Goal: Task Accomplishment & Management: Manage account settings

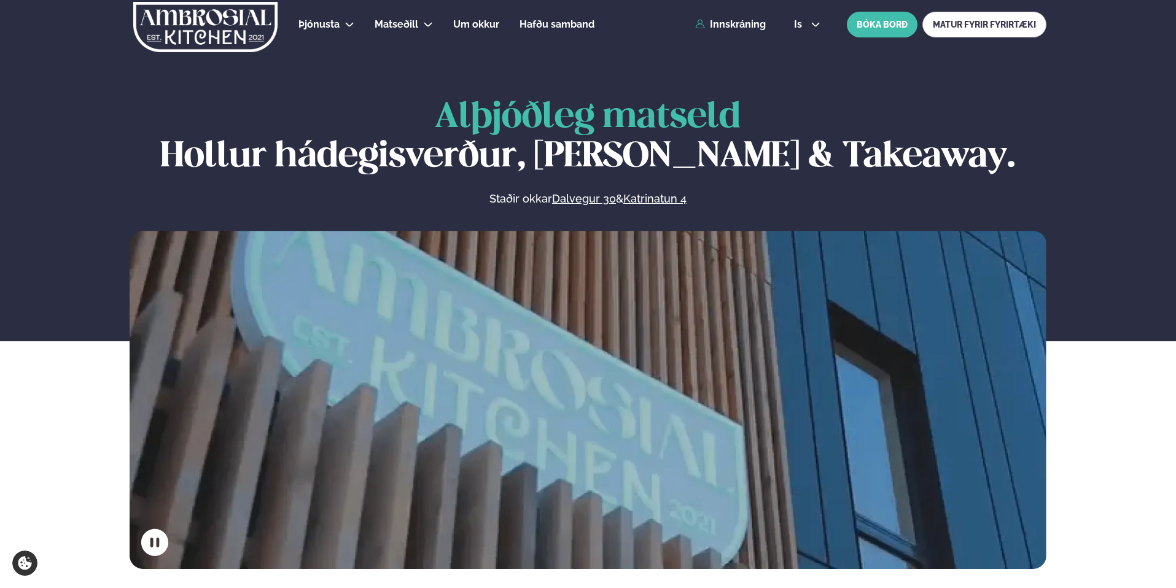
scroll to position [1, 0]
click at [741, 29] on div "Þjónusta Hádegismatur fyrir fyrirtæki Fyrirtækja veitingar Einkapartý Matseðill…" at bounding box center [588, 23] width 990 height 49
click at [741, 26] on link "Innskráning" at bounding box center [730, 23] width 71 height 11
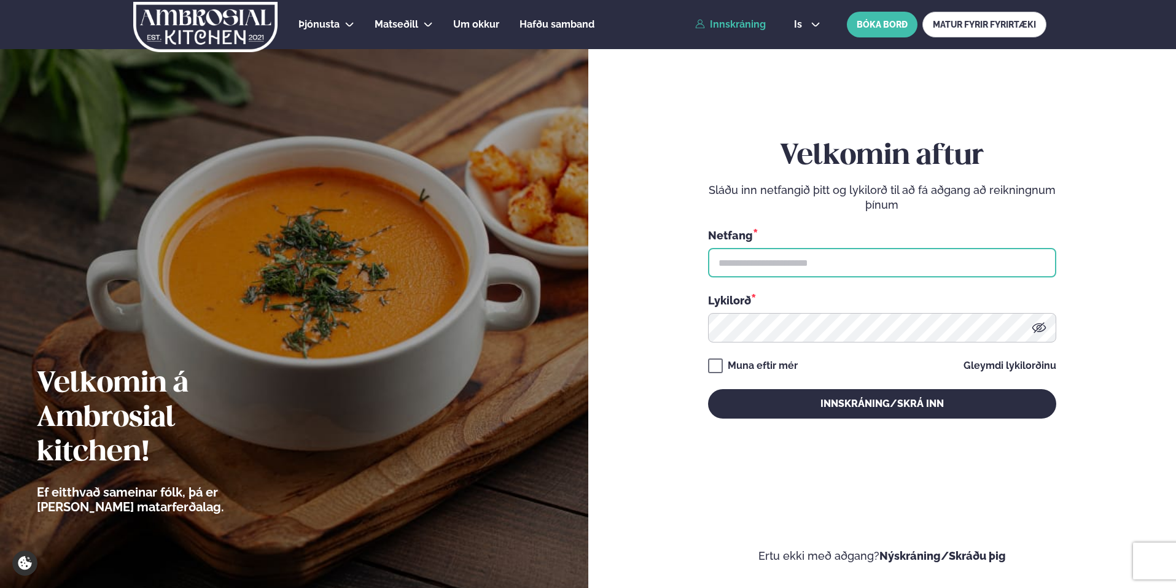
type input "**********"
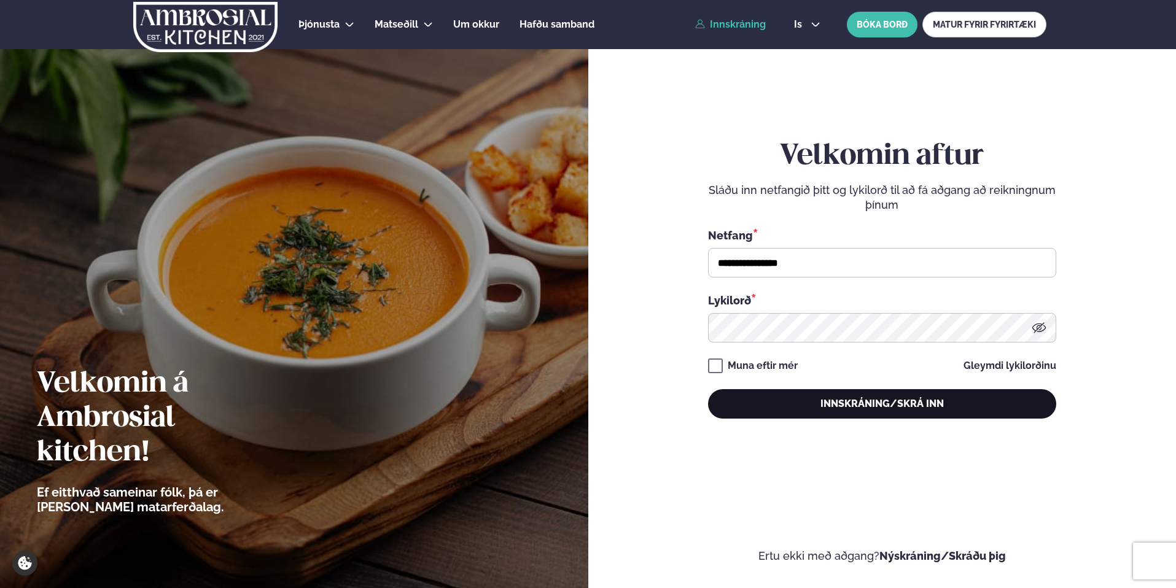
click at [886, 410] on button "Innskráning/Skrá inn" at bounding box center [882, 403] width 348 height 29
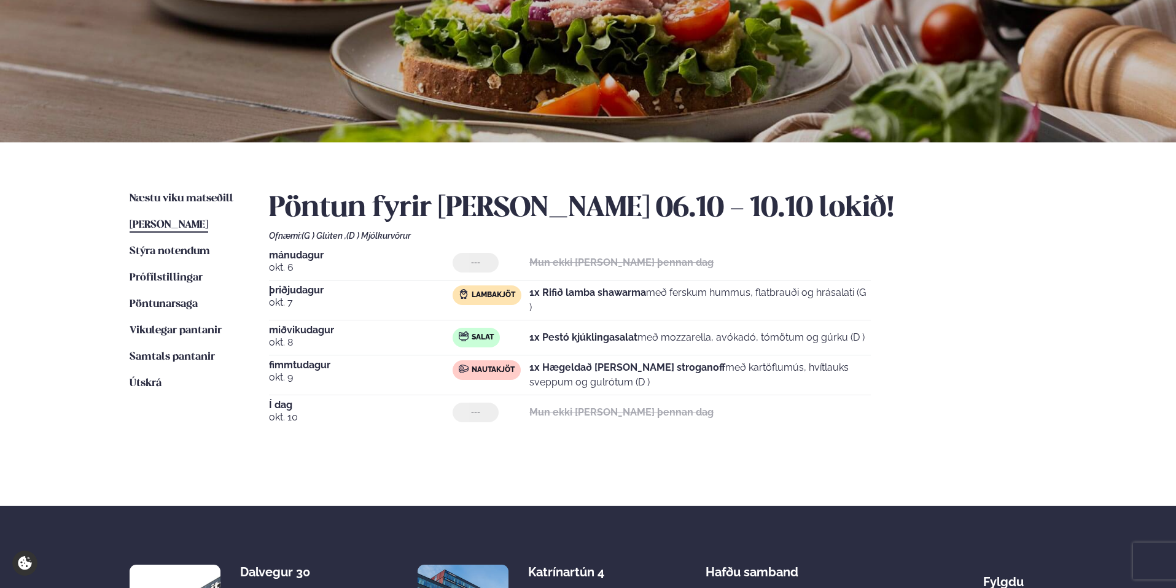
scroll to position [130, 0]
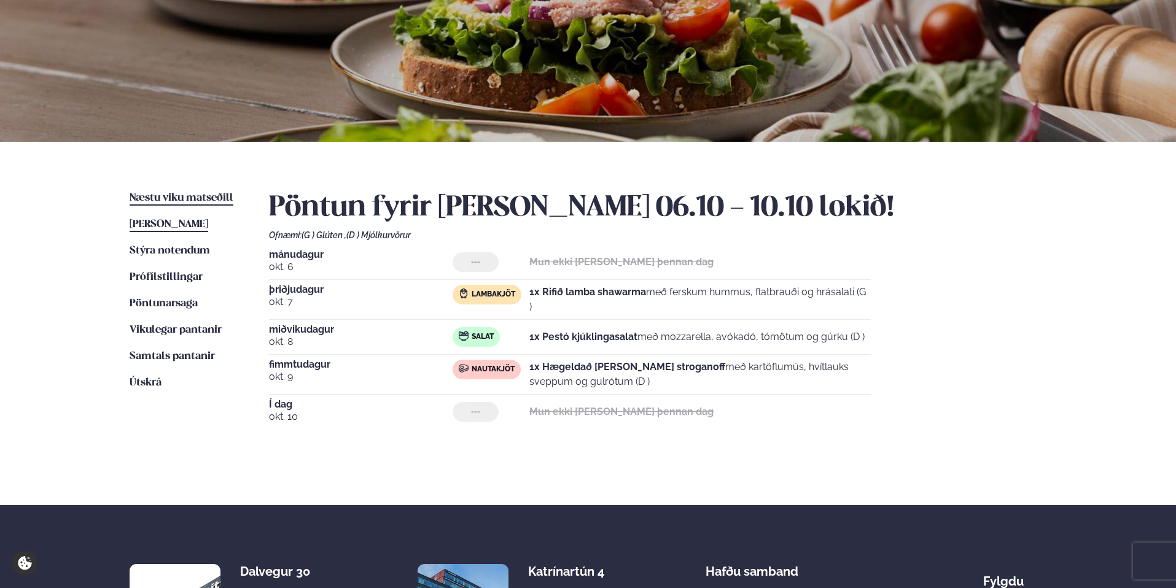
click at [170, 196] on span "Næstu viku matseðill" at bounding box center [182, 198] width 104 height 10
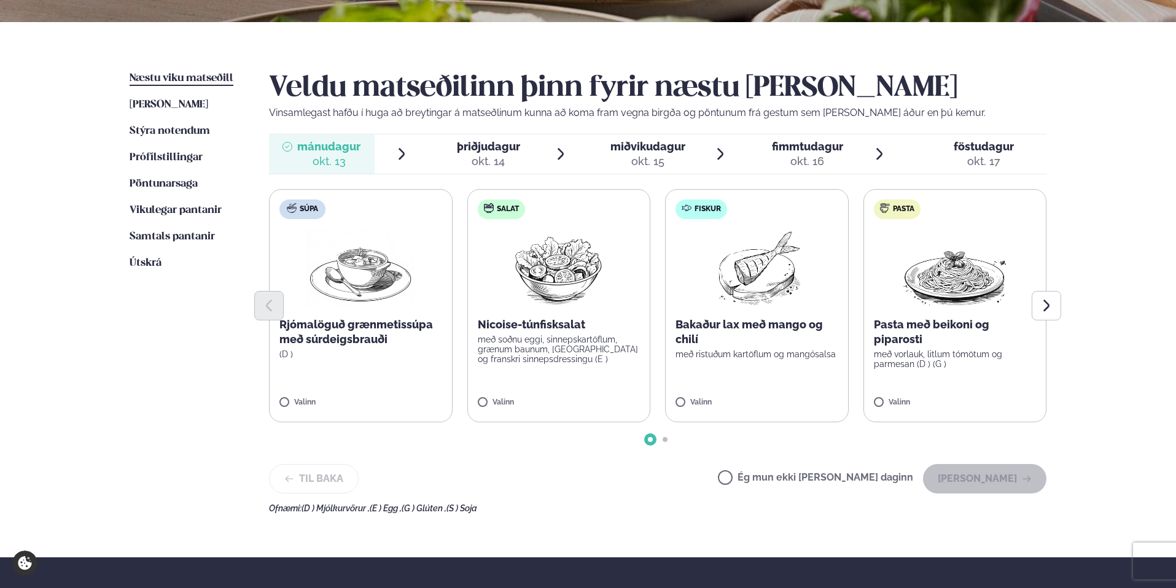
scroll to position [250, 0]
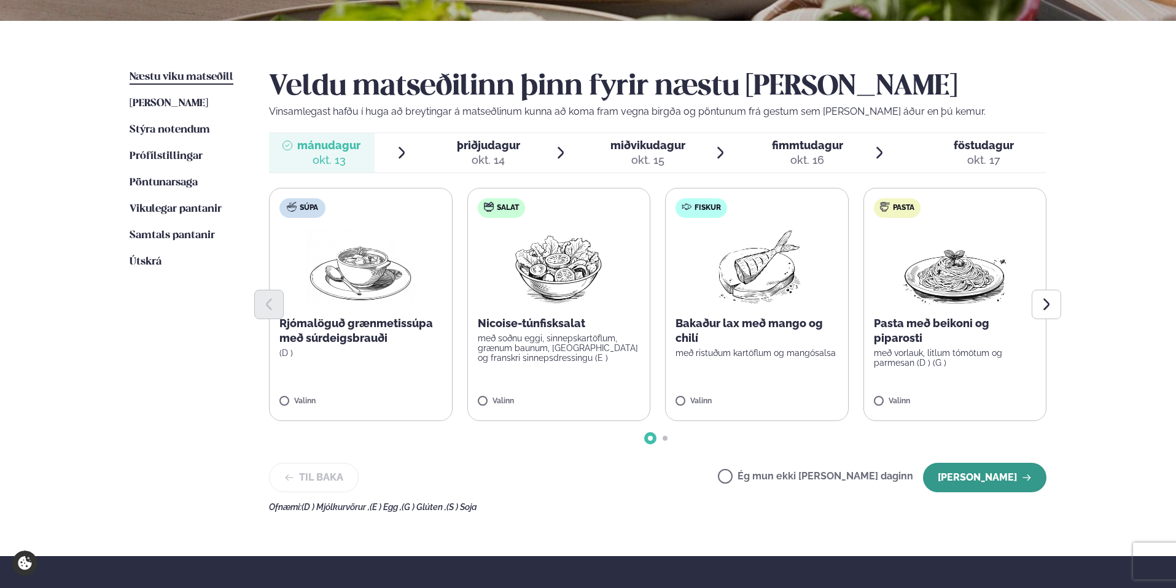
click at [991, 472] on button "[PERSON_NAME]" at bounding box center [984, 477] width 123 height 29
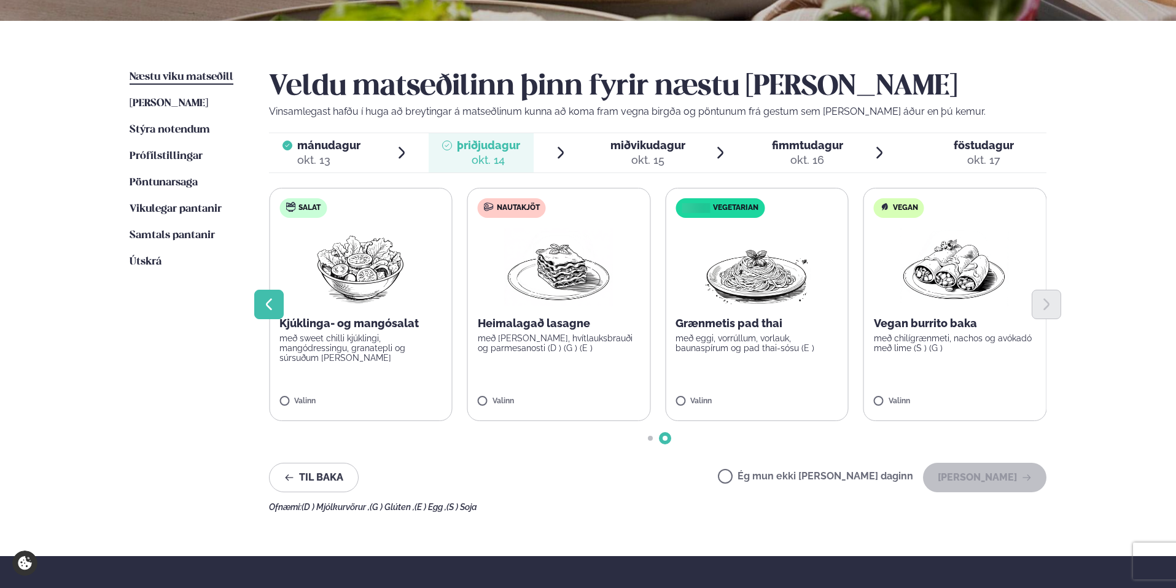
click at [275, 308] on icon "Previous slide" at bounding box center [269, 304] width 15 height 15
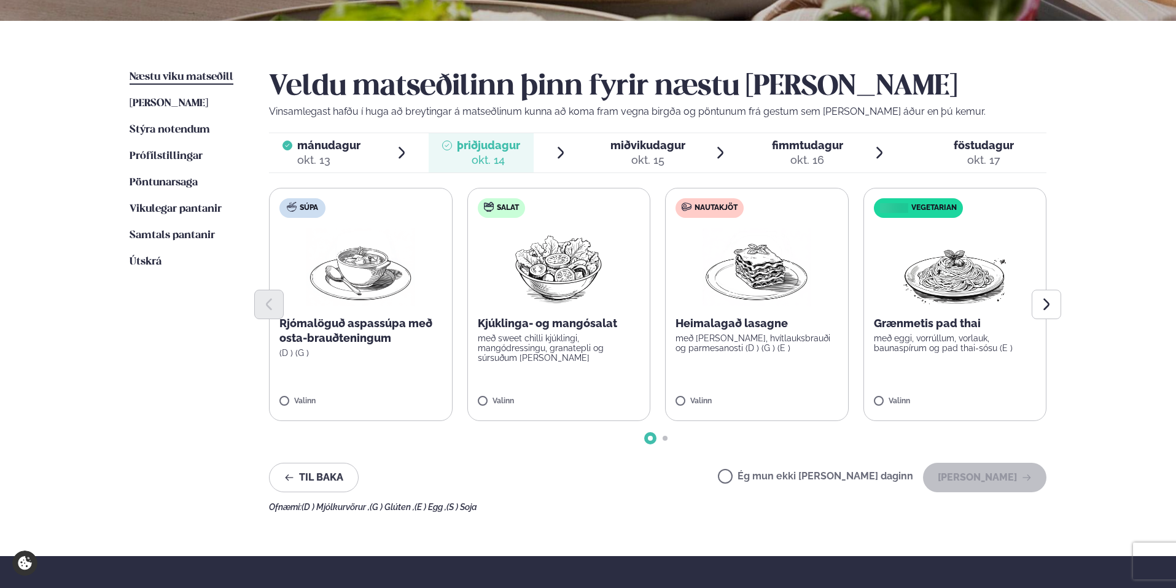
click at [309, 360] on label "Súpa Rjómalöguð aspassúpa með osta-brauðteningum (D ) (G ) Valinn" at bounding box center [361, 304] width 184 height 233
click at [346, 316] on div at bounding box center [657, 304] width 777 height 29
click at [341, 335] on p "Rjómalöguð aspassúpa með osta-brauðteningum" at bounding box center [360, 330] width 163 height 29
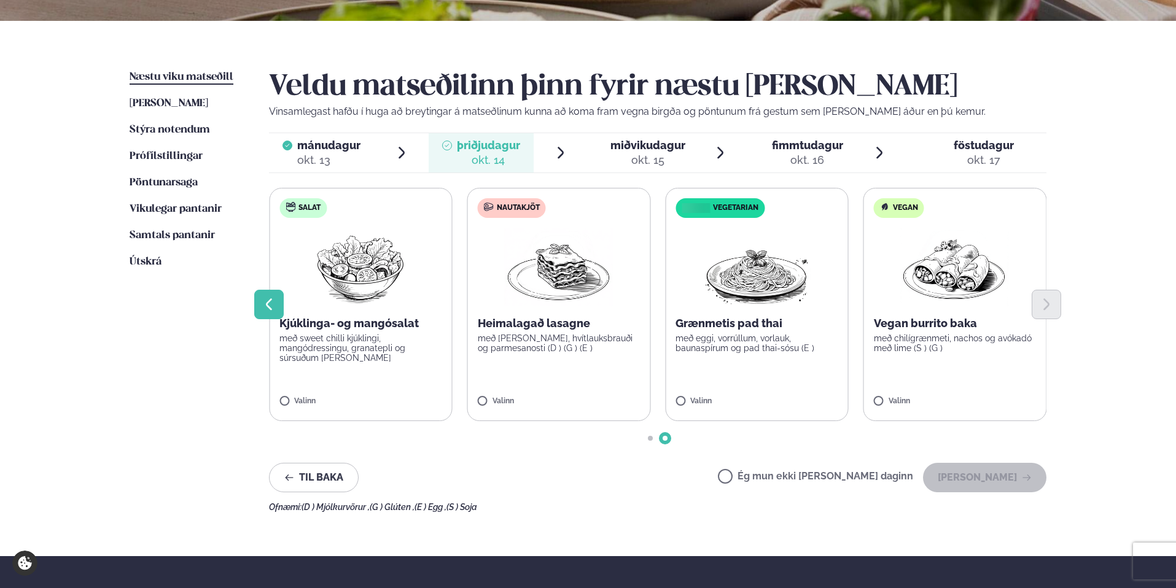
click at [278, 300] on button "Previous slide" at bounding box center [268, 304] width 29 height 29
click at [282, 301] on button "Previous slide" at bounding box center [268, 304] width 29 height 29
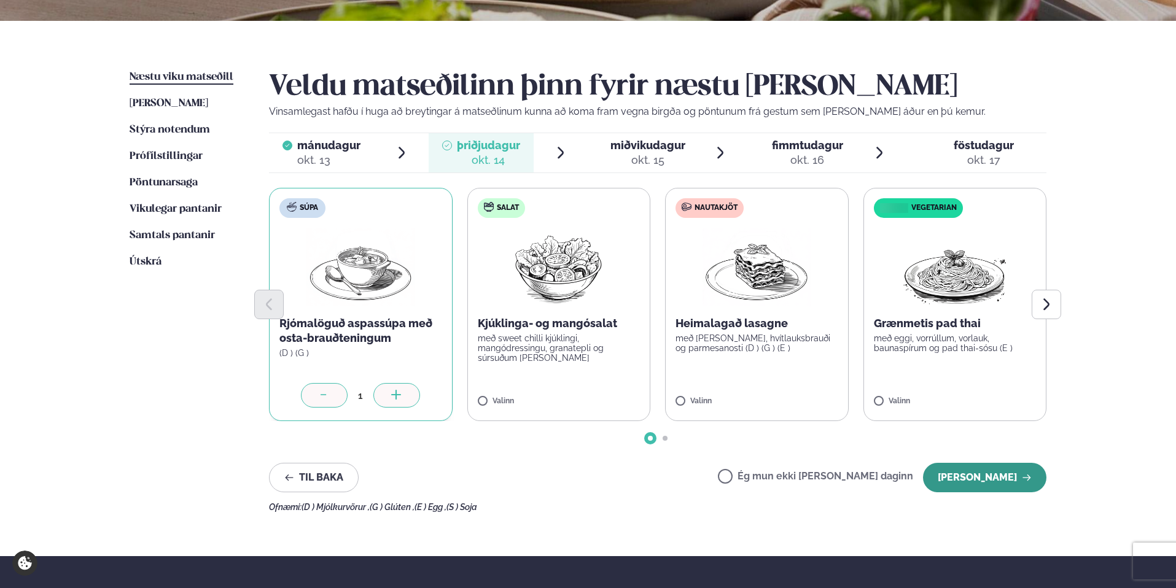
click at [985, 474] on button "[PERSON_NAME]" at bounding box center [984, 477] width 123 height 29
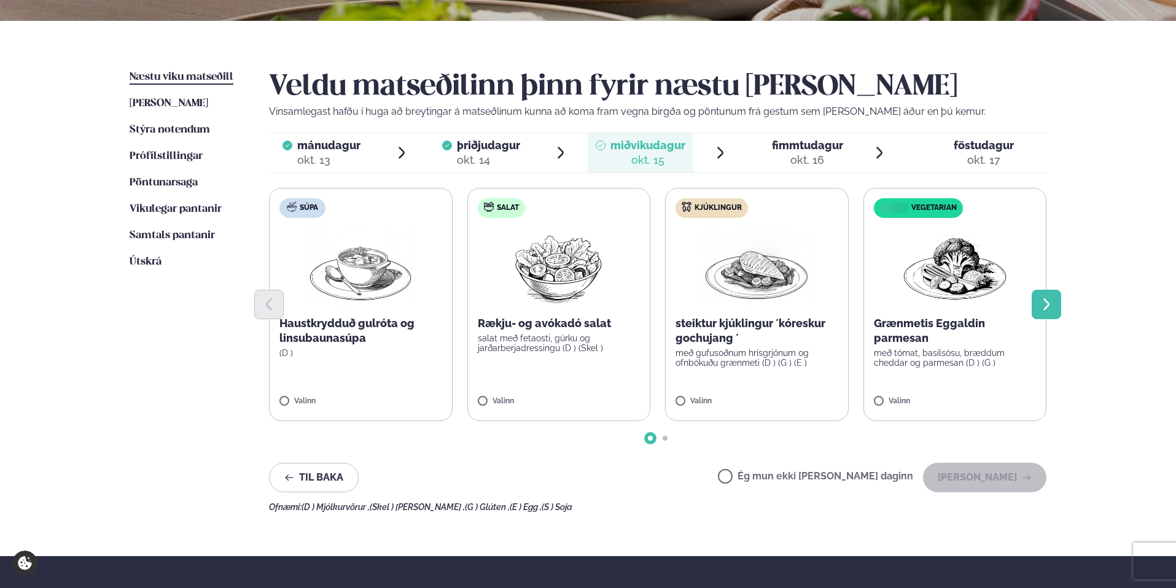
click at [1046, 300] on icon "Next slide" at bounding box center [1046, 304] width 15 height 15
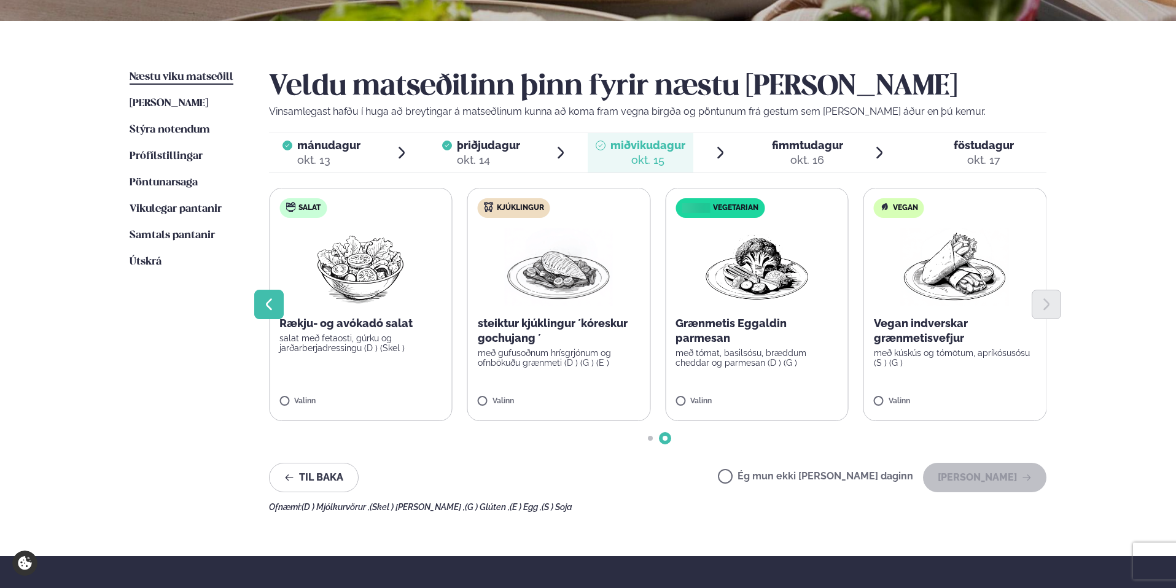
click at [271, 299] on icon "Previous slide" at bounding box center [269, 304] width 6 height 12
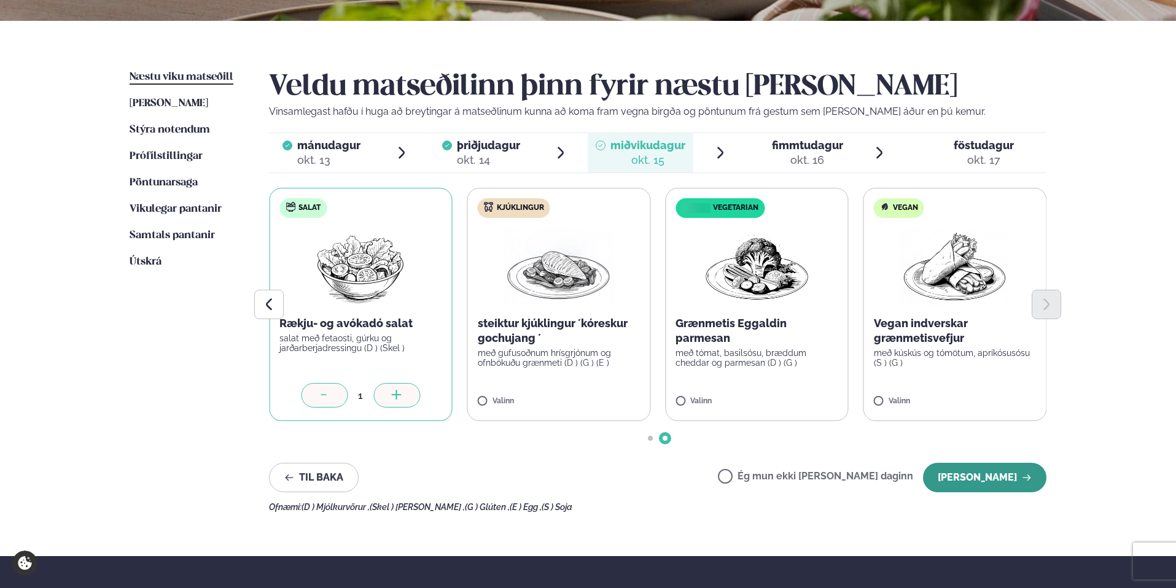
click at [977, 473] on button "[PERSON_NAME]" at bounding box center [984, 477] width 123 height 29
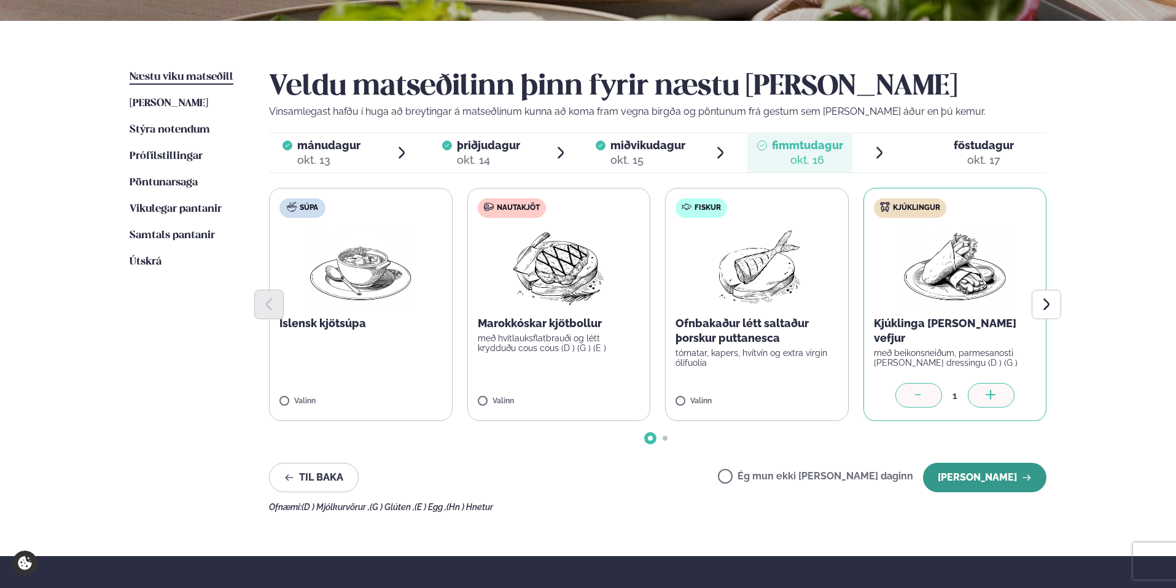
click at [1004, 471] on button "[PERSON_NAME]" at bounding box center [984, 477] width 123 height 29
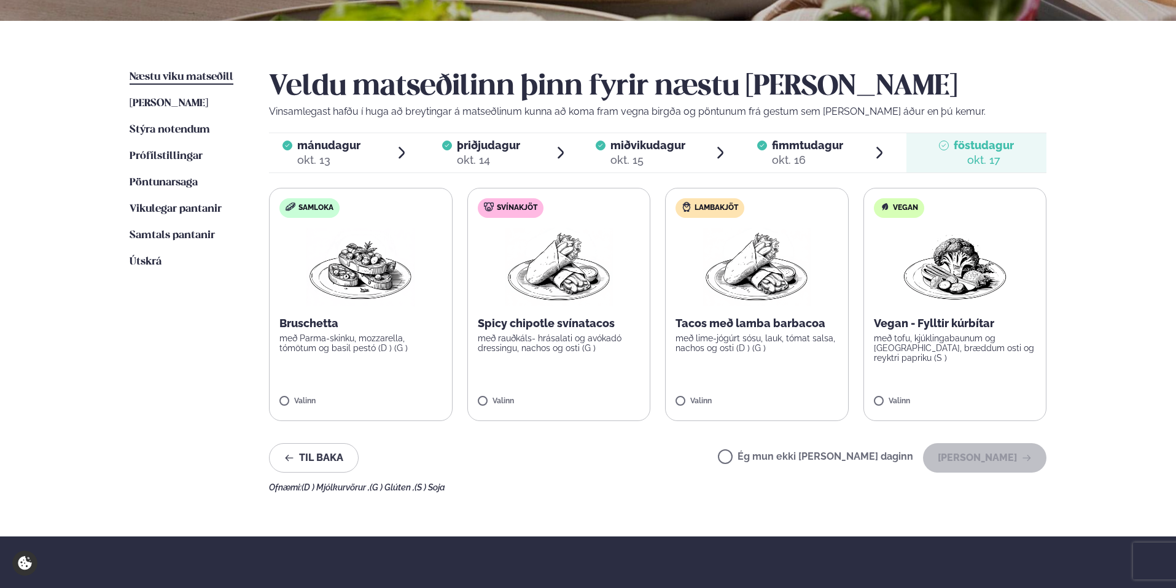
click at [768, 457] on label "Ég mun ekki [PERSON_NAME] daginn" at bounding box center [815, 458] width 195 height 13
click at [987, 460] on button "[PERSON_NAME]" at bounding box center [984, 457] width 123 height 29
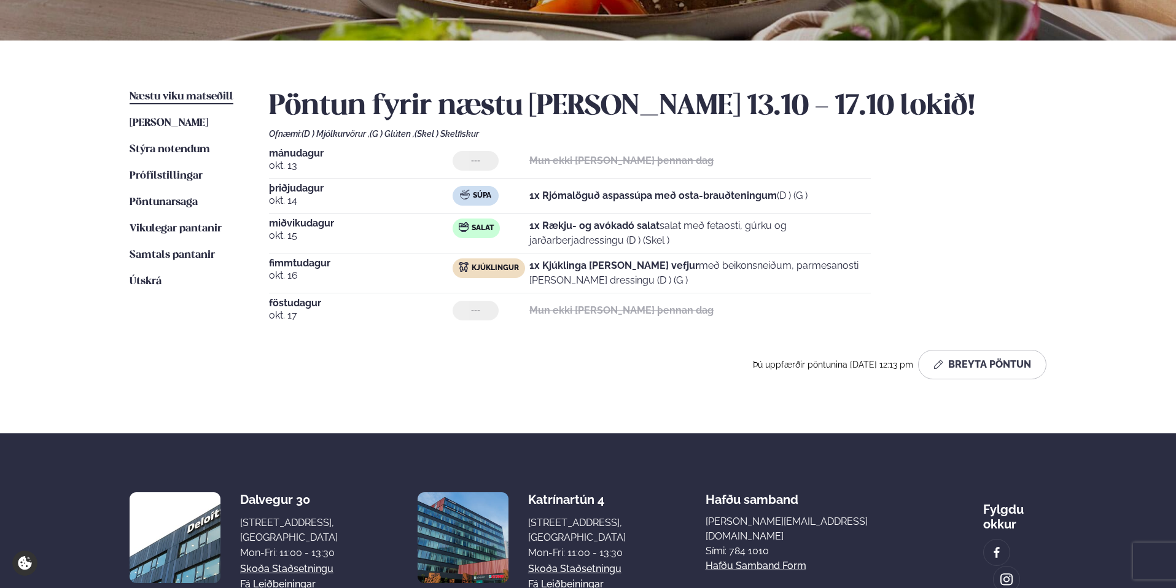
scroll to position [230, 0]
